Goal: Communication & Community: Answer question/provide support

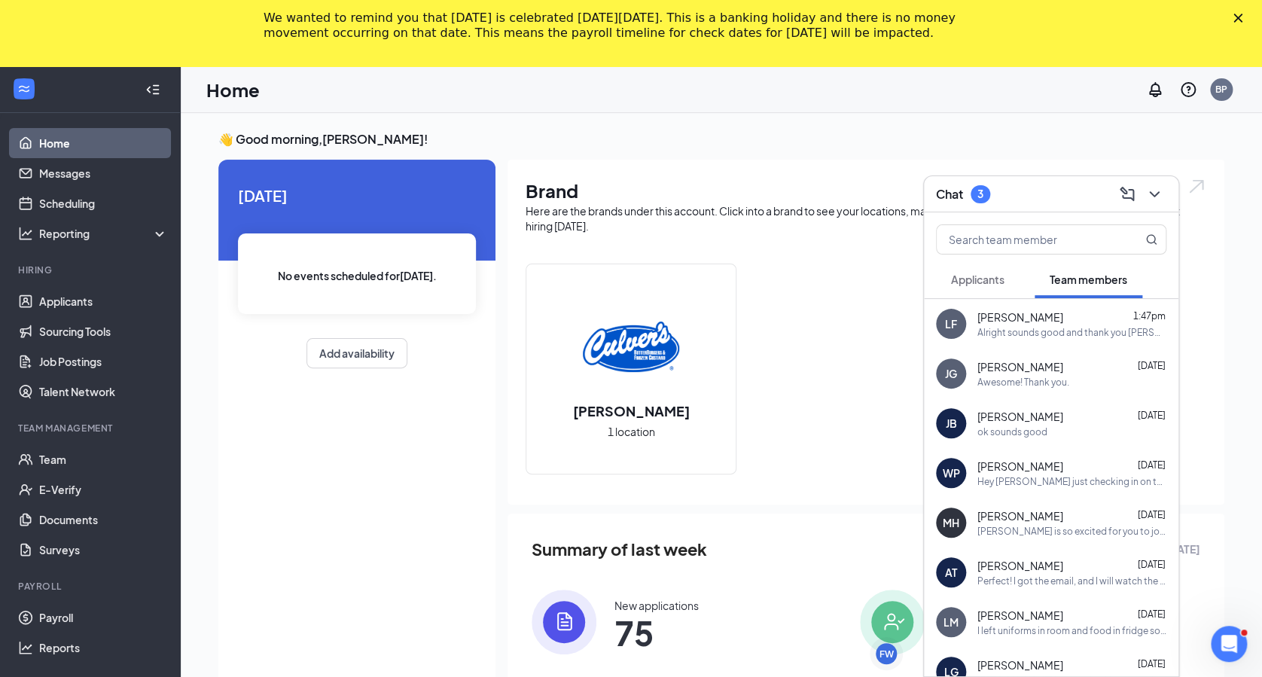
click at [968, 198] on div "Chat 3" at bounding box center [963, 194] width 54 height 18
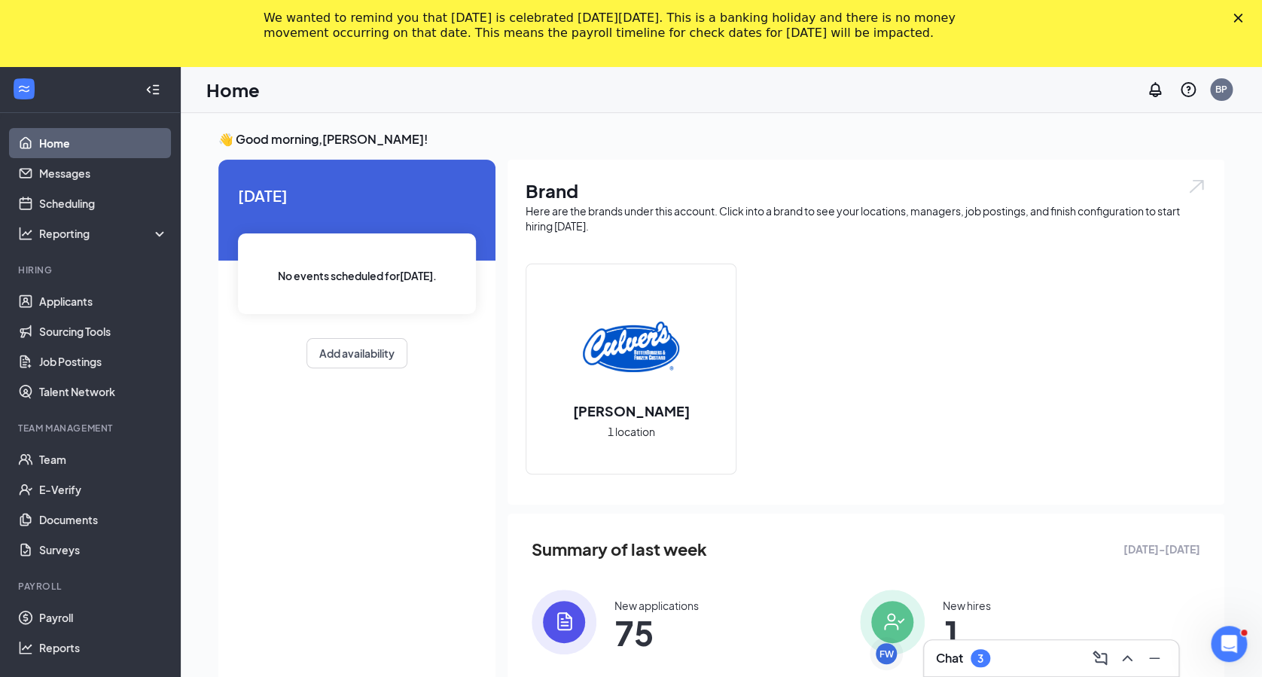
click at [996, 658] on div "Chat 3" at bounding box center [1051, 658] width 230 height 24
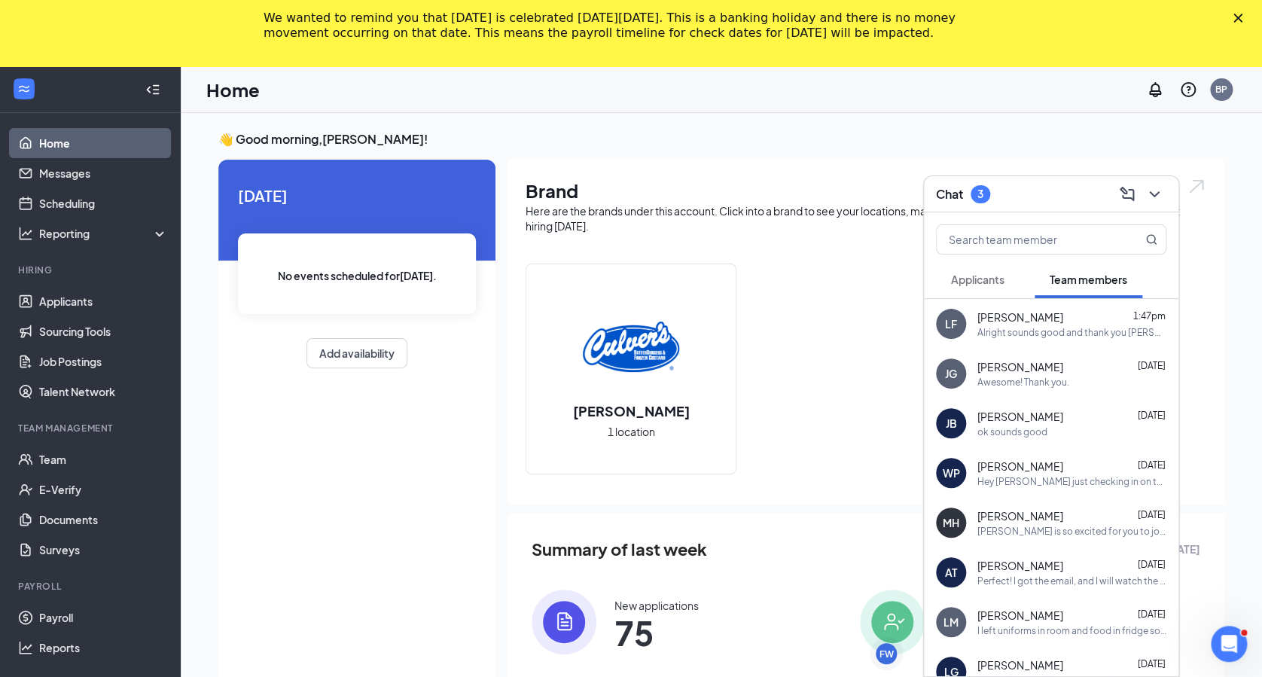
click at [976, 279] on span "Applicants" at bounding box center [977, 279] width 53 height 14
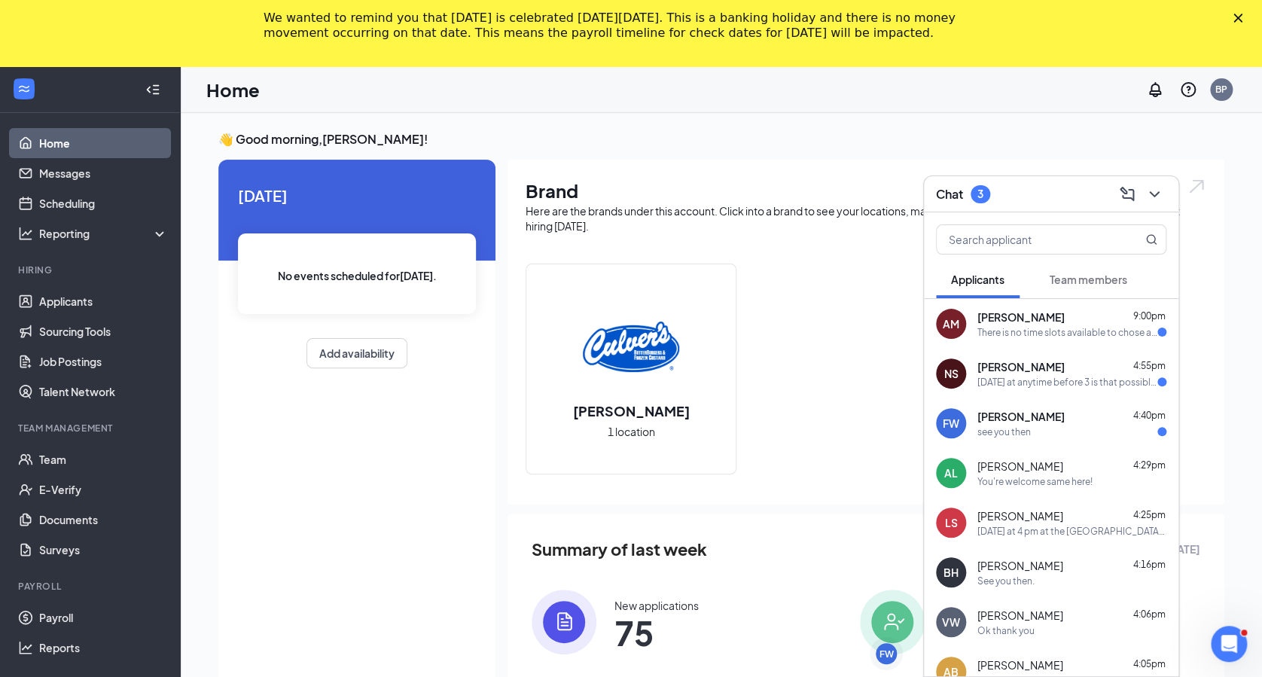
click at [1029, 431] on div "see you then" at bounding box center [1003, 431] width 53 height 13
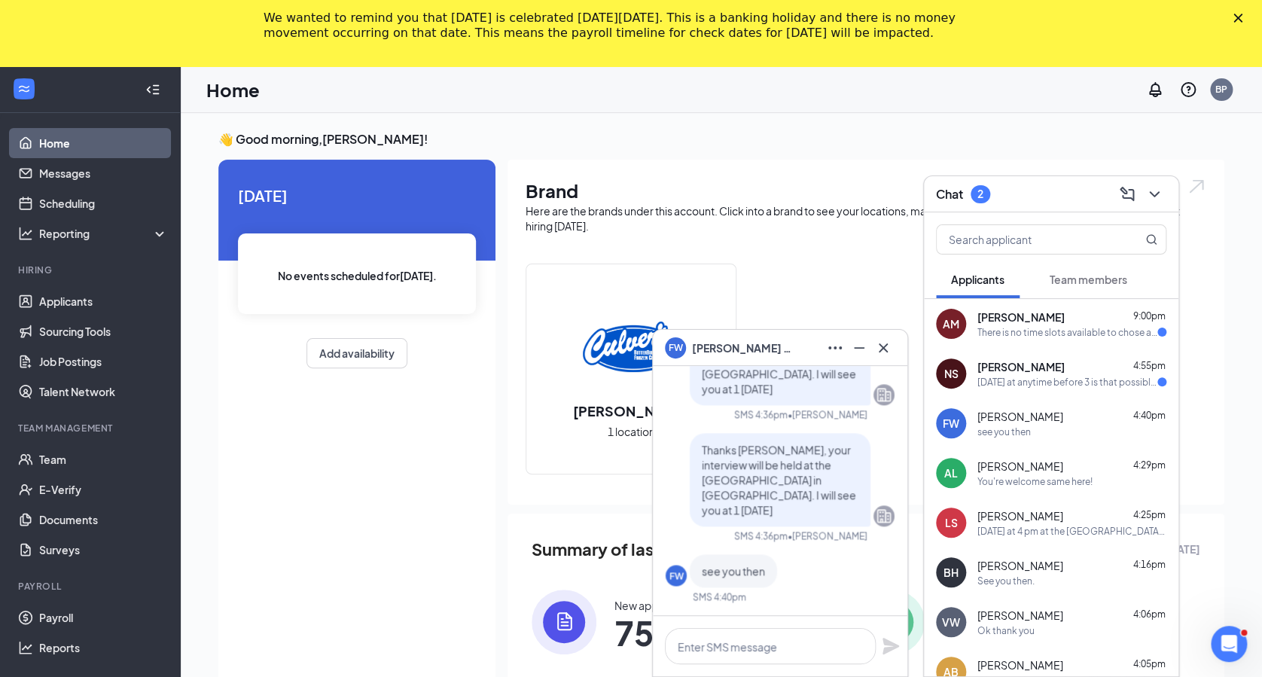
click at [1006, 383] on div "[DATE] at anytime before 3 is that possible?" at bounding box center [1067, 382] width 180 height 13
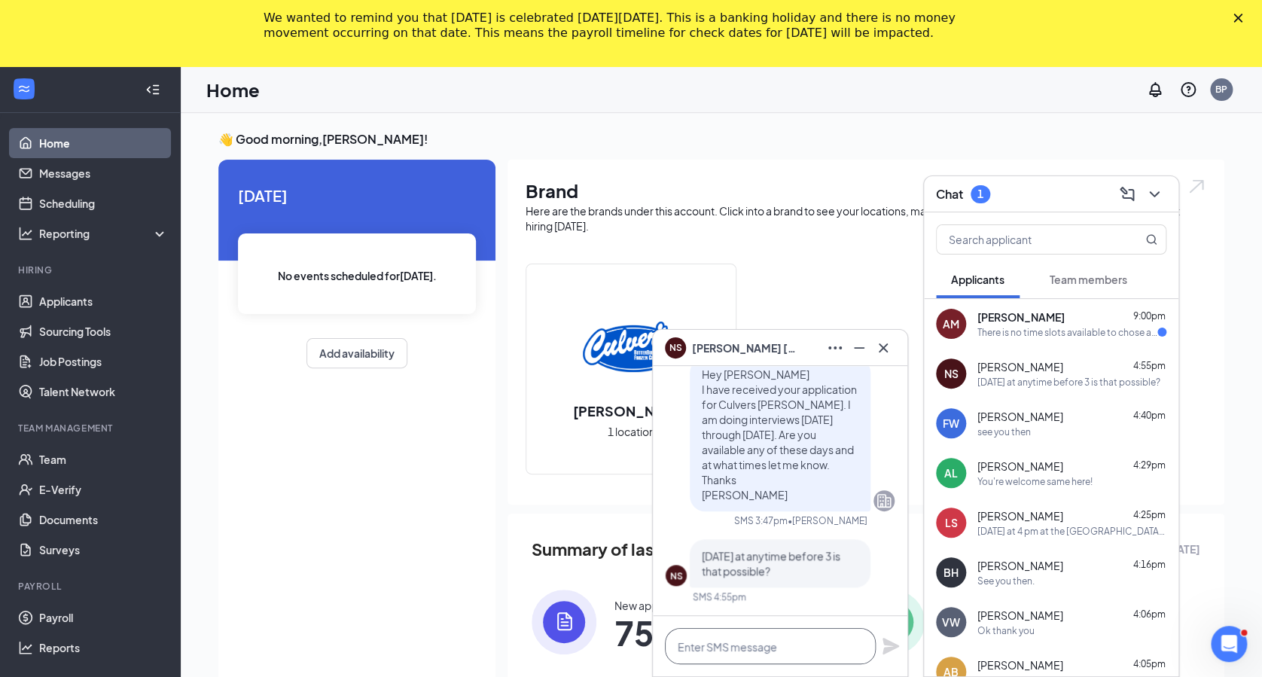
click at [799, 660] on textarea at bounding box center [770, 646] width 211 height 36
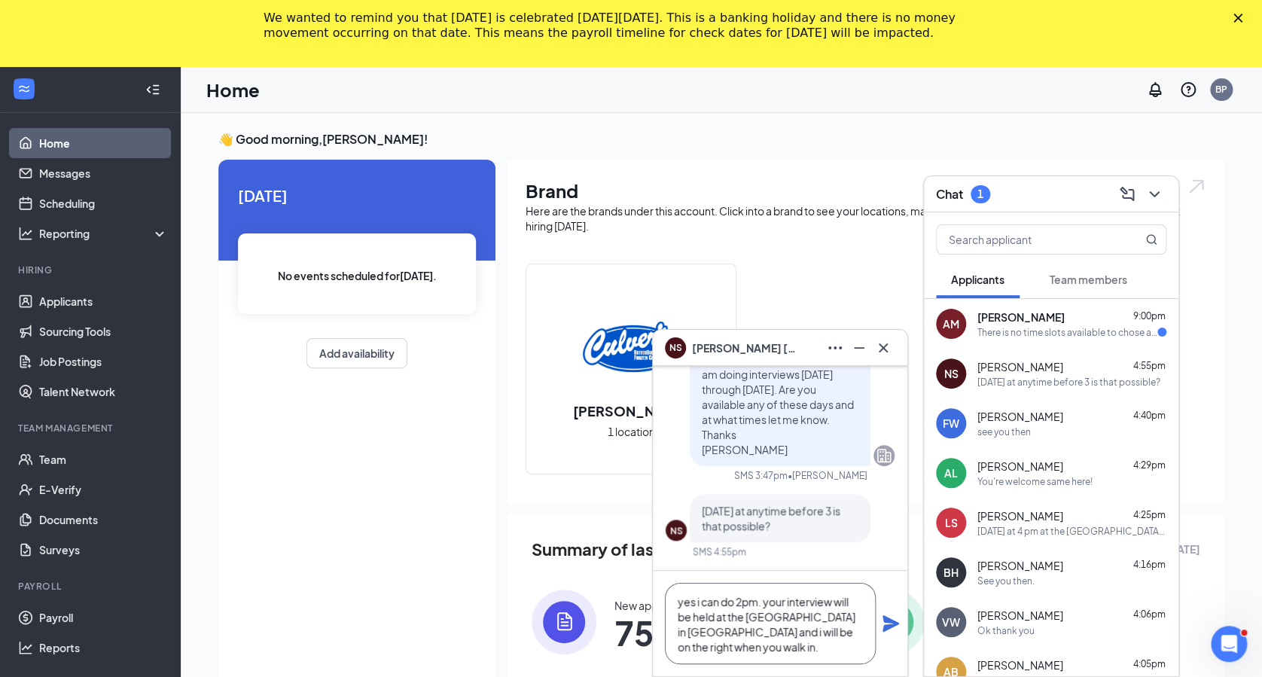
type textarea "yes i can do 2pm. your interview will be held at the [GEOGRAPHIC_DATA] in [GEOG…"
click at [889, 619] on icon "Plane" at bounding box center [890, 623] width 17 height 17
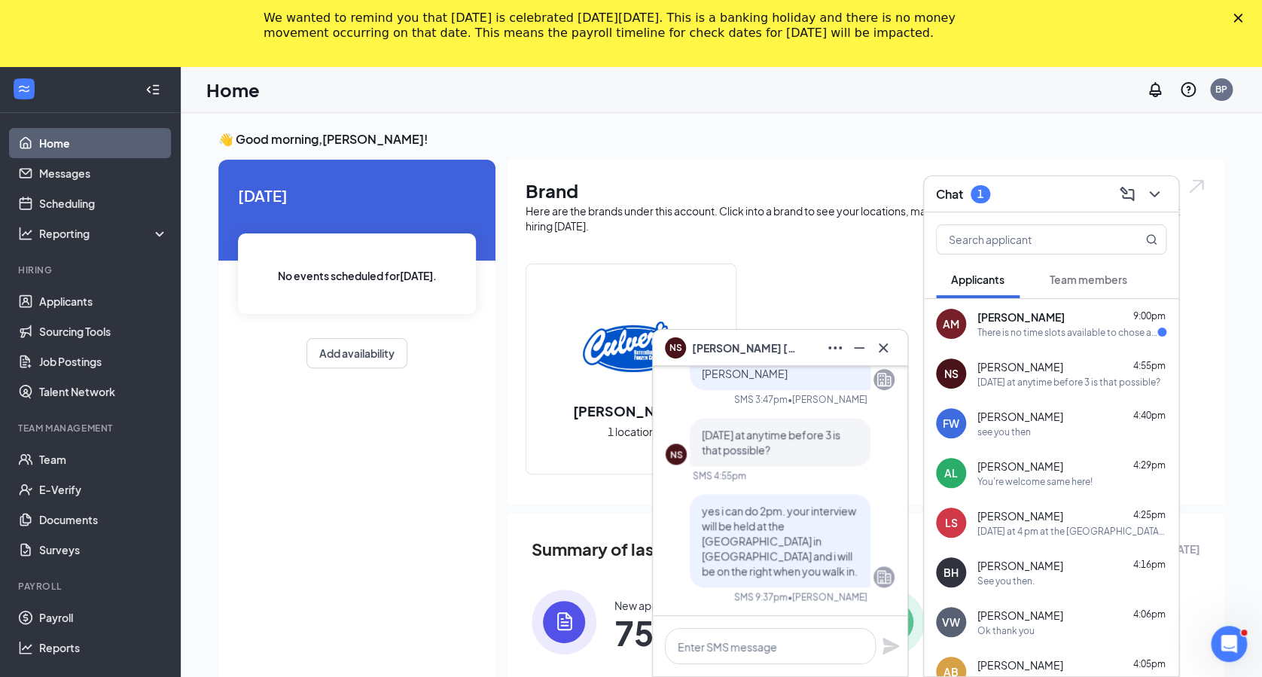
click at [1035, 312] on span "[PERSON_NAME]" at bounding box center [1020, 316] width 87 height 15
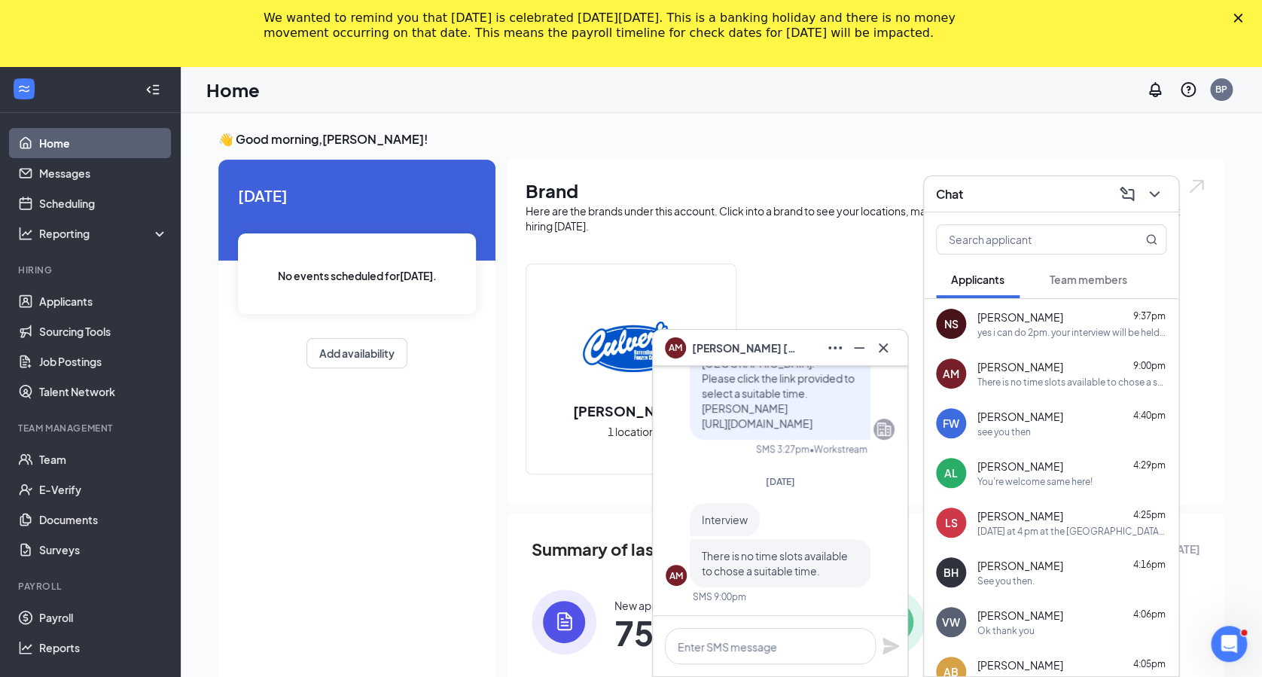
click at [1010, 376] on div "There is no time slots available to chose a suitable time." at bounding box center [1071, 382] width 189 height 13
click at [832, 341] on icon "Ellipses" at bounding box center [835, 348] width 18 height 18
click at [857, 343] on icon "Minimize" at bounding box center [859, 348] width 18 height 18
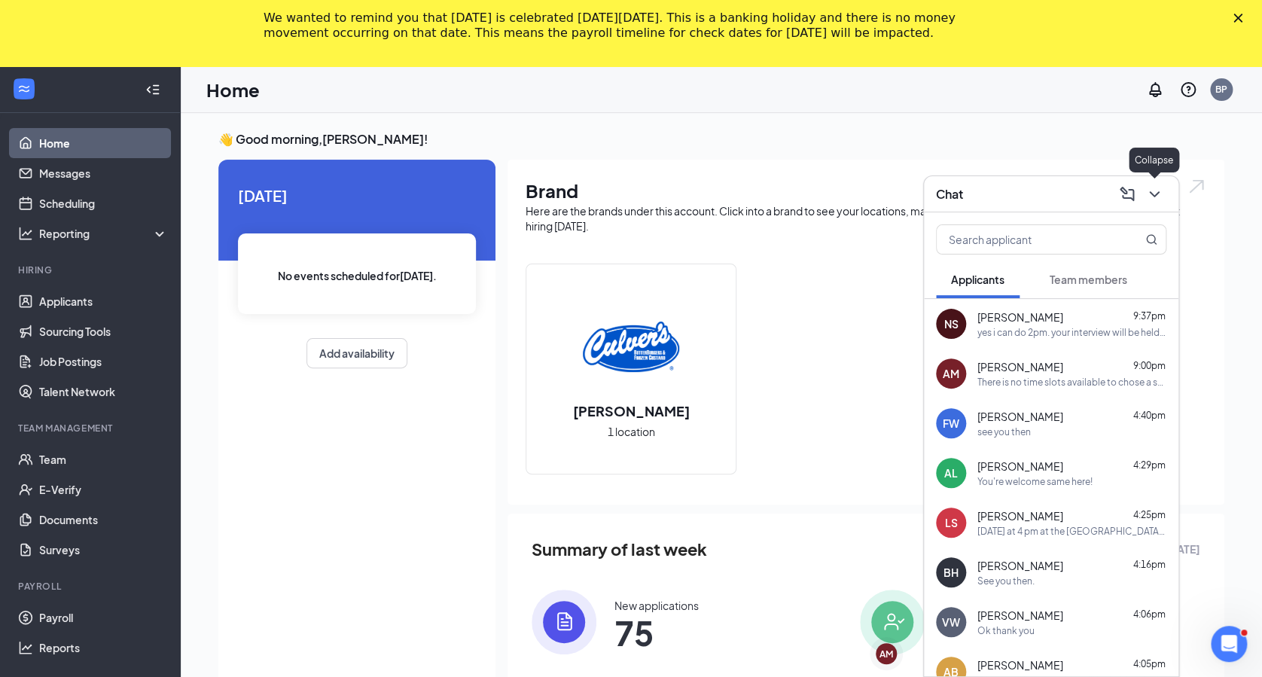
click at [1161, 191] on icon "ChevronDown" at bounding box center [1154, 194] width 18 height 18
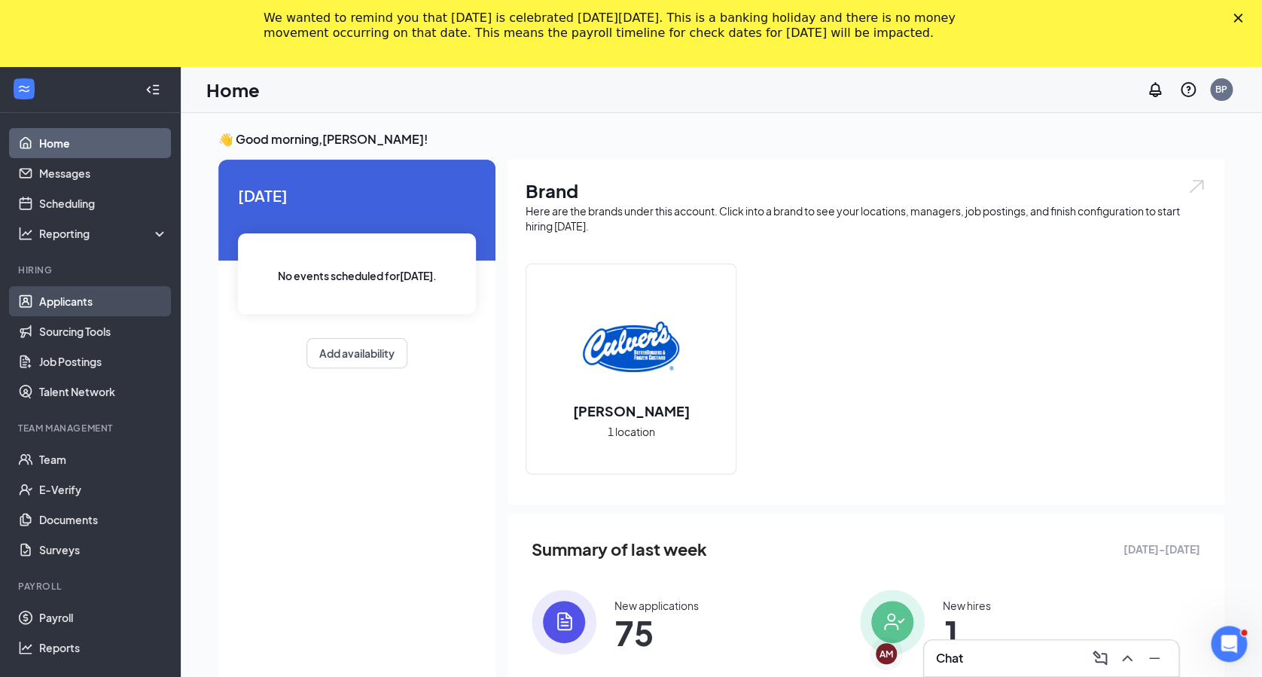
click at [50, 304] on link "Applicants" at bounding box center [103, 301] width 129 height 30
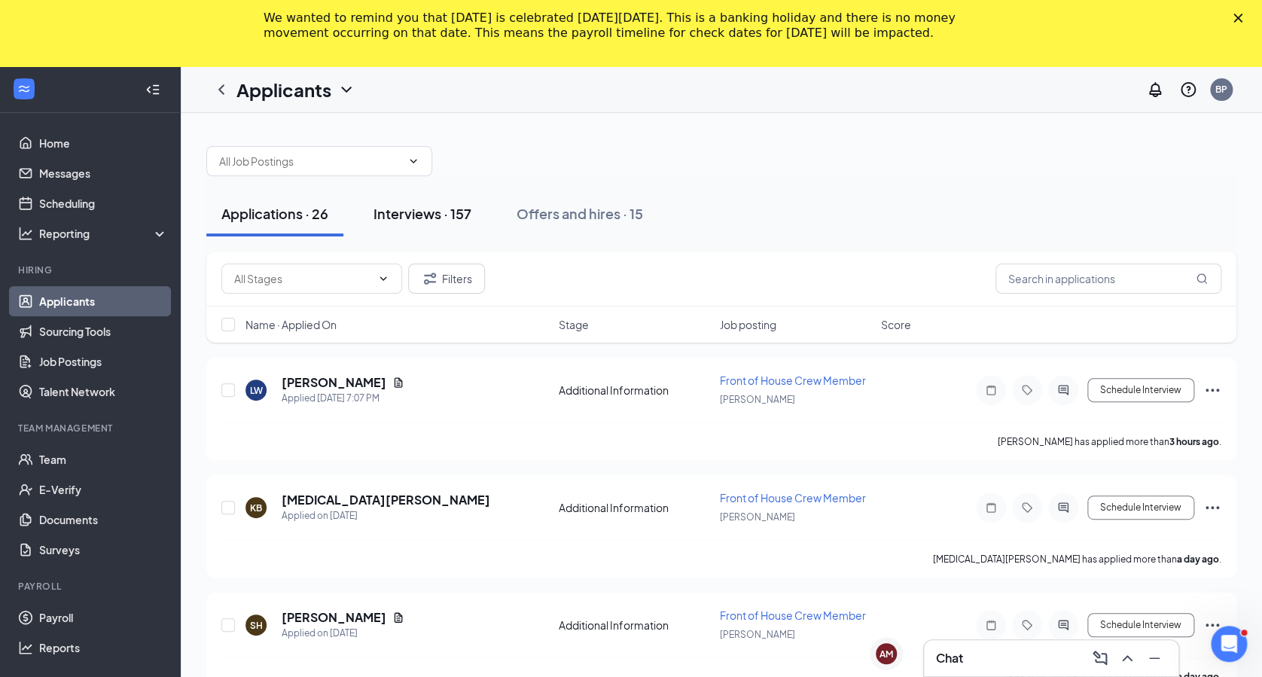
click at [396, 212] on div "Interviews · 157" at bounding box center [422, 213] width 98 height 19
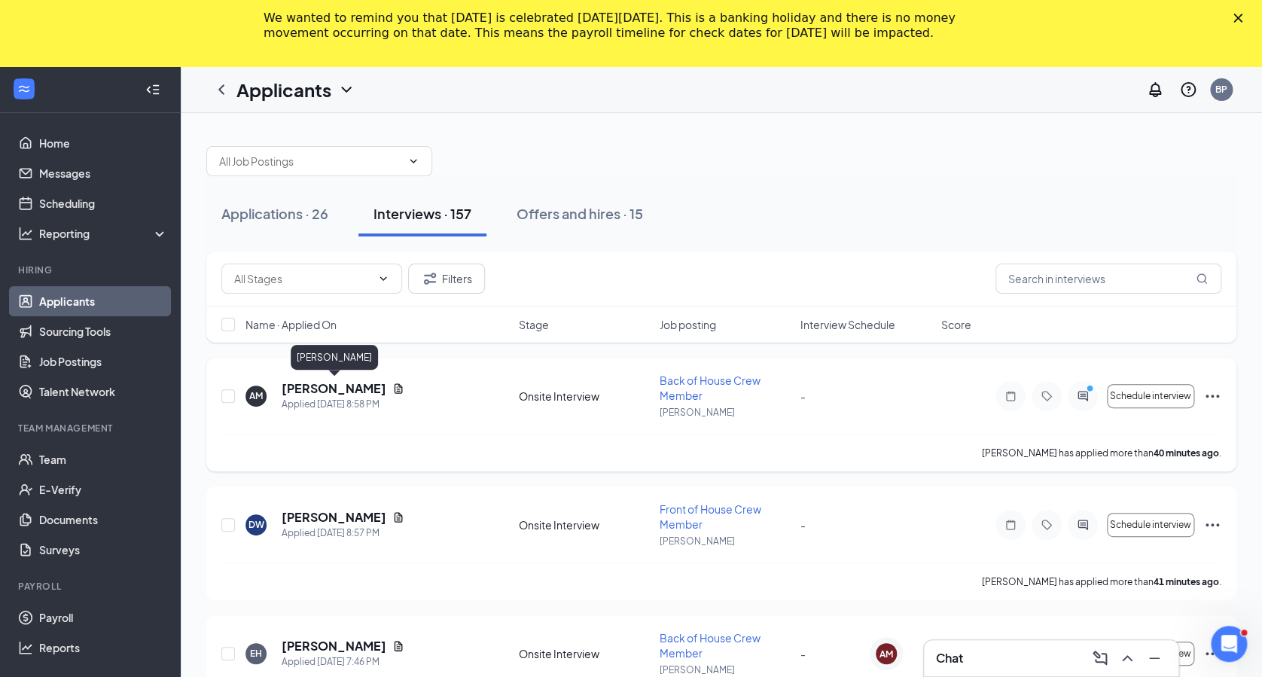
click at [291, 385] on h5 "[PERSON_NAME]" at bounding box center [334, 388] width 105 height 17
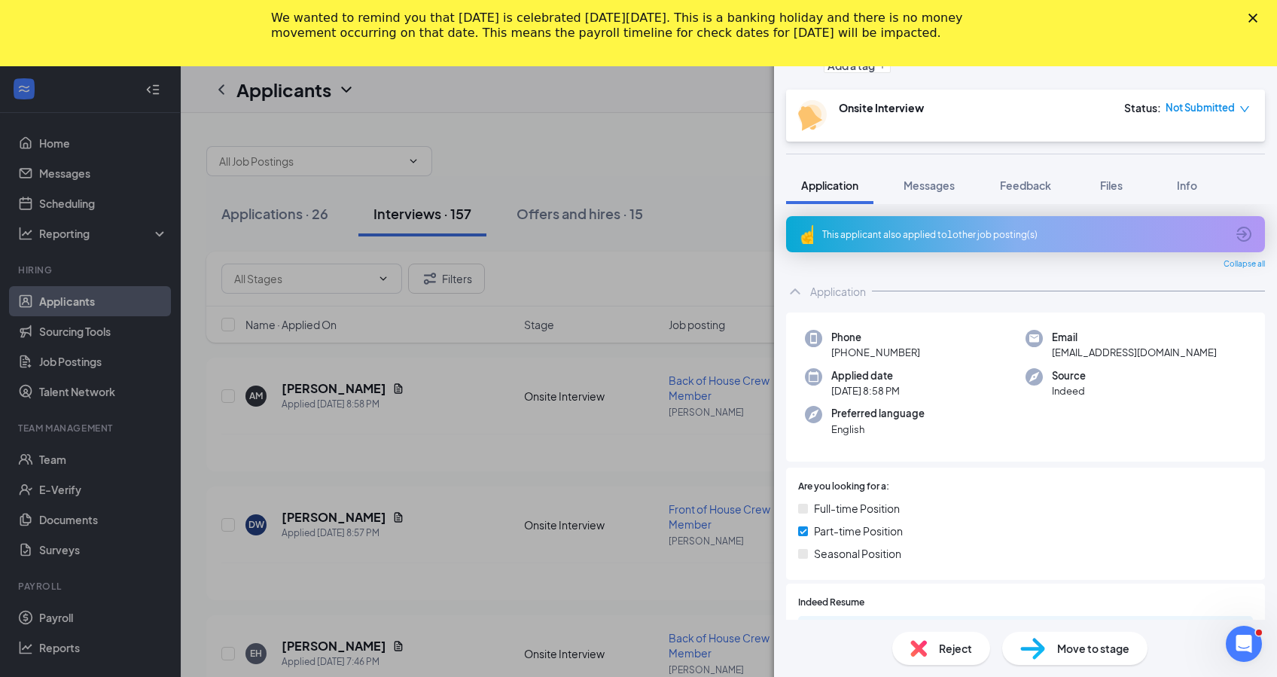
click at [1259, 574] on div "This applicant also applied to 1 other job posting(s) Collapse all Application …" at bounding box center [1025, 412] width 503 height 416
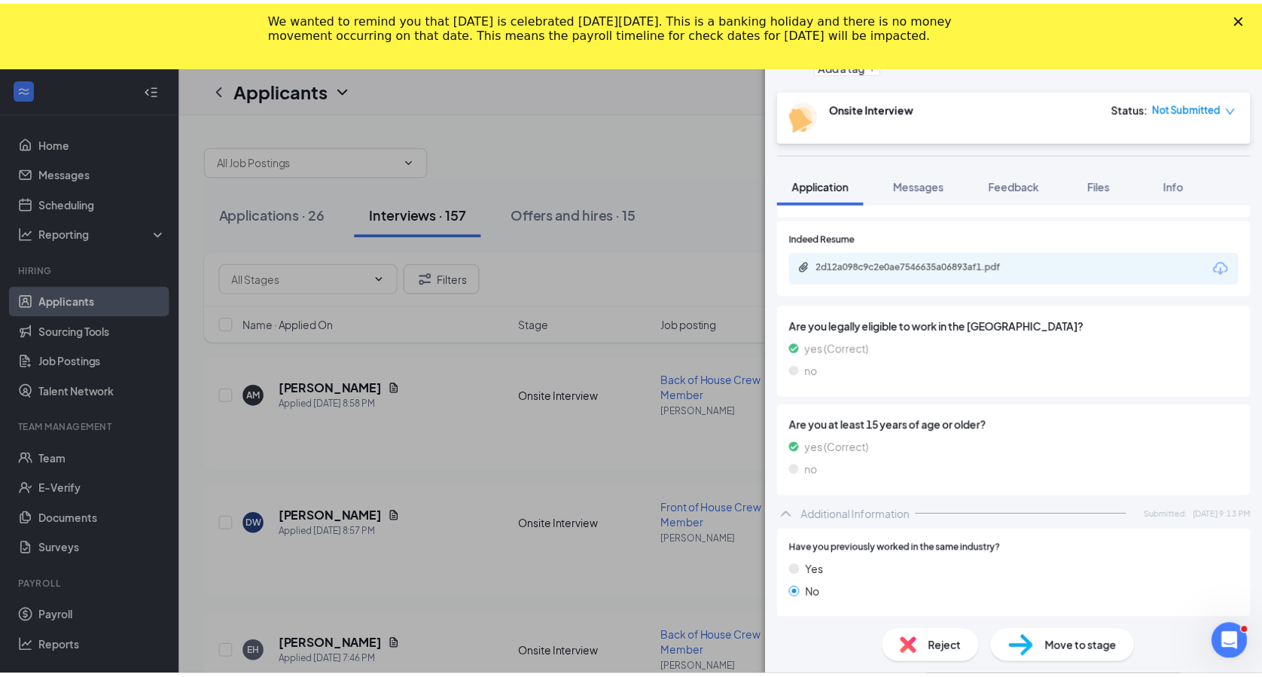
scroll to position [705, 0]
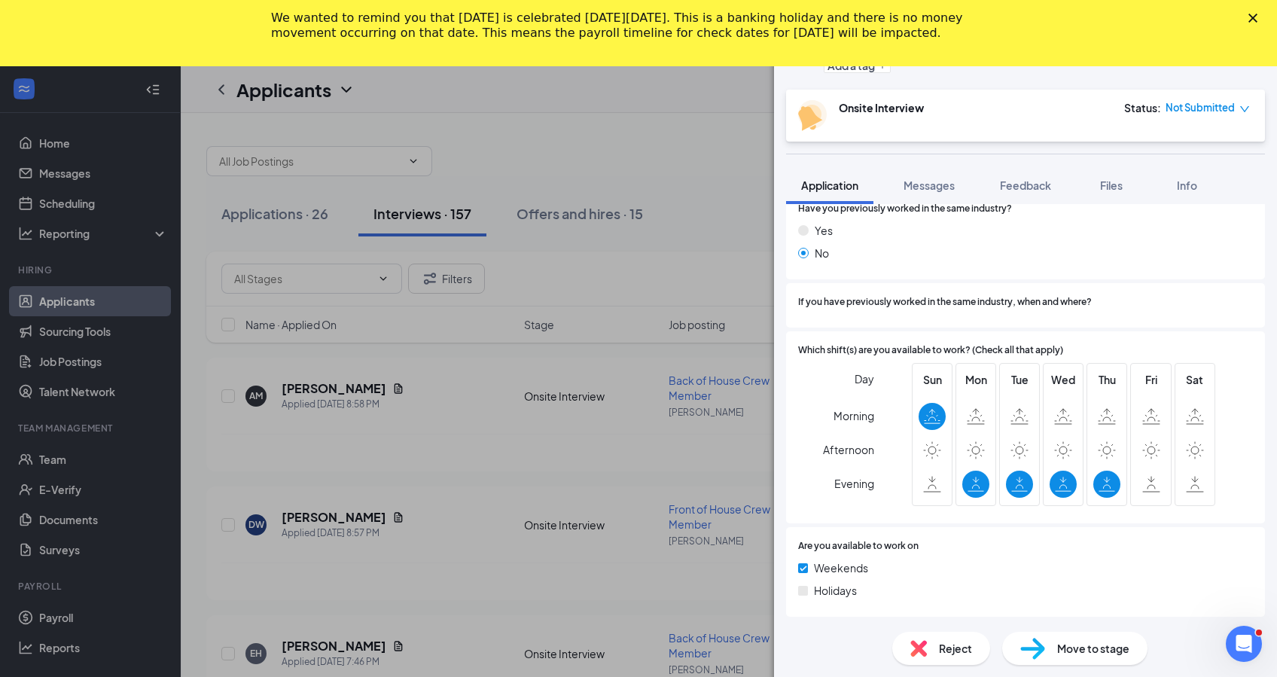
click at [478, 419] on div "AM [PERSON_NAME] Back of House Crew Member at [PERSON_NAME] Add a tag Onsite In…" at bounding box center [638, 338] width 1277 height 677
click at [468, 440] on div "AM [PERSON_NAME] Back of House Crew Member at [PERSON_NAME] Add a tag Onsite In…" at bounding box center [638, 338] width 1277 height 677
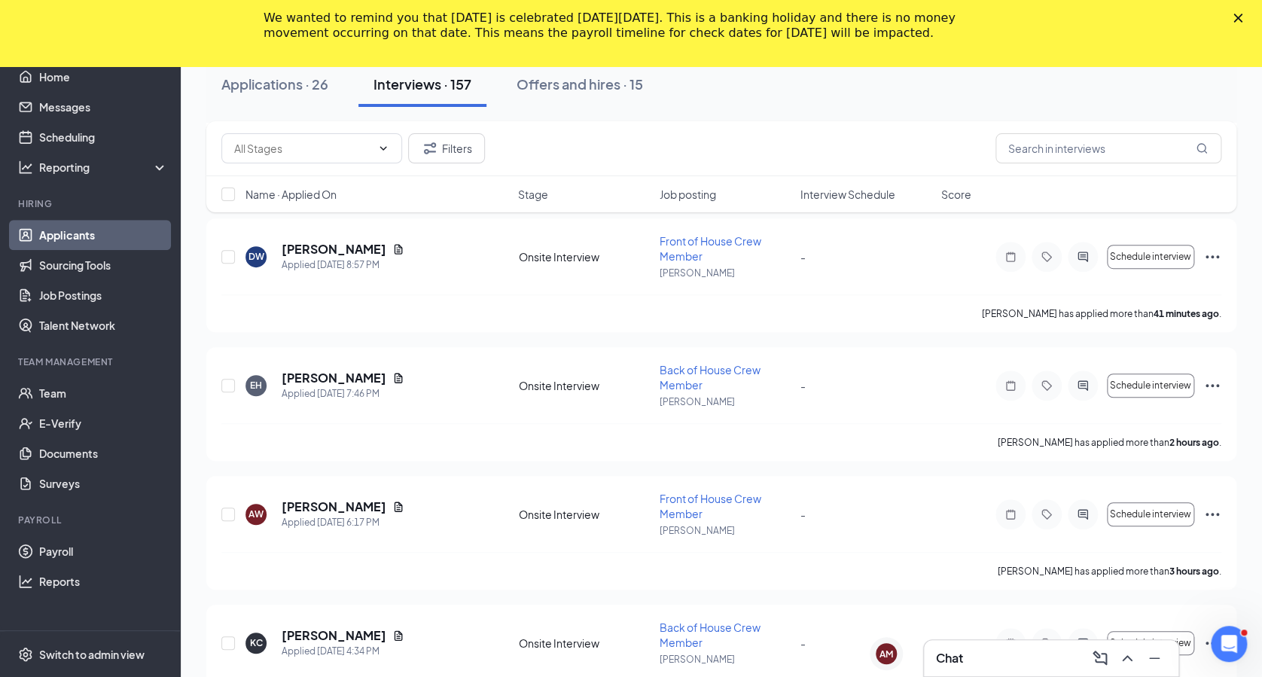
scroll to position [970, 0]
